Goal: Information Seeking & Learning: Learn about a topic

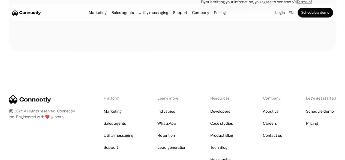
scroll to position [3072, 0]
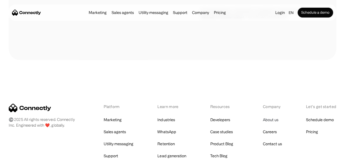
click at [266, 116] on link "About us" at bounding box center [271, 120] width 16 height 8
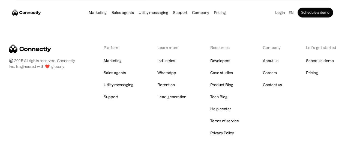
scroll to position [900, 0]
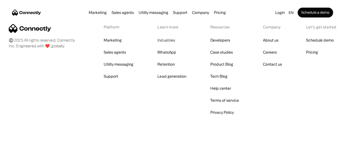
click at [173, 44] on link "Industries" at bounding box center [165, 40] width 17 height 8
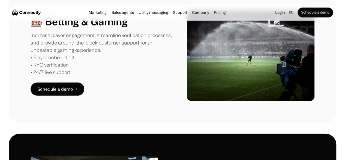
scroll to position [791, 0]
